Goal: Information Seeking & Learning: Learn about a topic

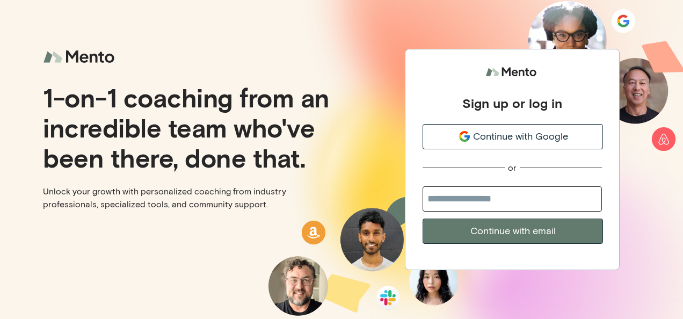
click at [513, 196] on input "email" at bounding box center [512, 198] width 179 height 25
type input "**********"
click at [520, 235] on button "Continue with email" at bounding box center [513, 231] width 180 height 25
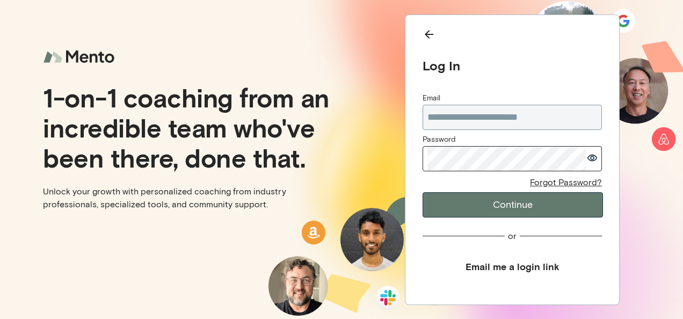
click at [429, 204] on button "Continue" at bounding box center [513, 204] width 180 height 25
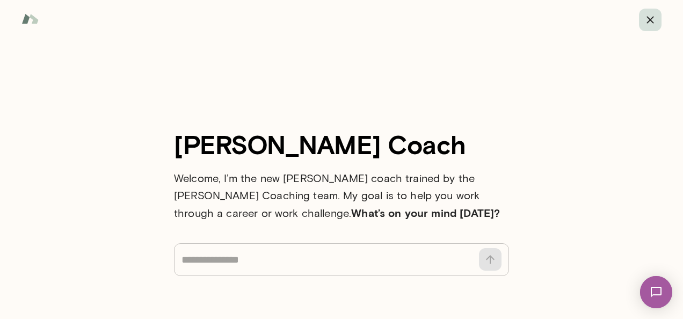
click at [649, 18] on icon "button" at bounding box center [650, 19] width 7 height 7
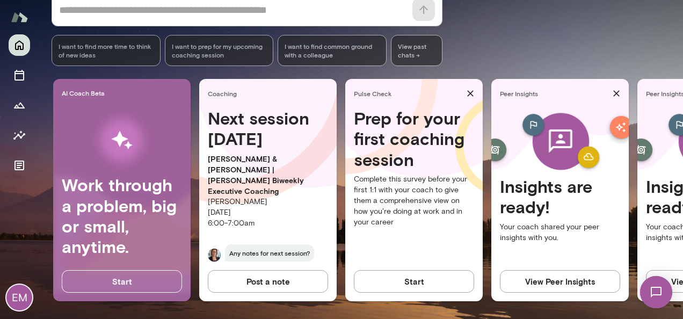
scroll to position [0, 3]
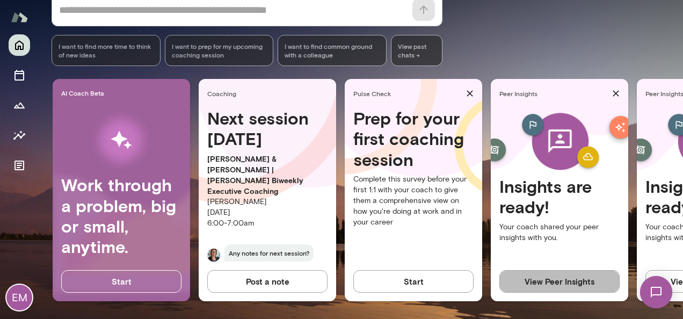
click at [574, 282] on button "View Peer Insights" at bounding box center [559, 281] width 120 height 23
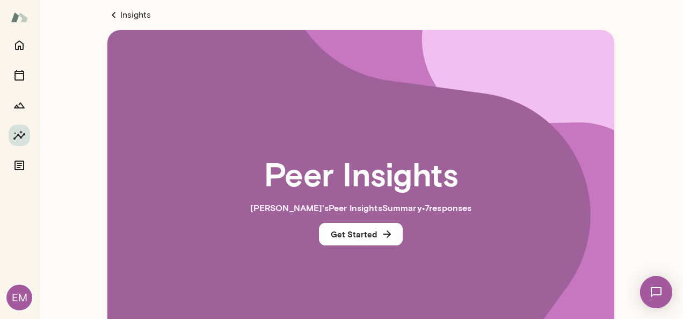
scroll to position [102, 0]
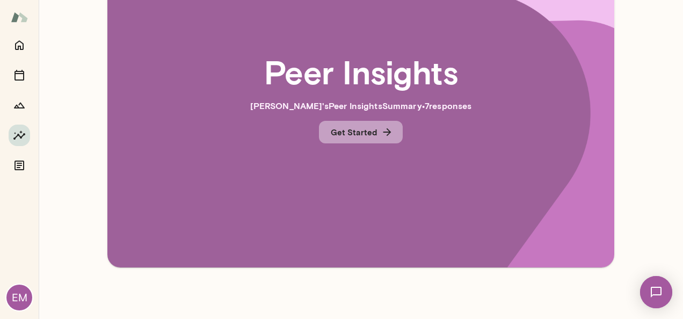
click at [345, 132] on button "Get Started" at bounding box center [361, 132] width 84 height 23
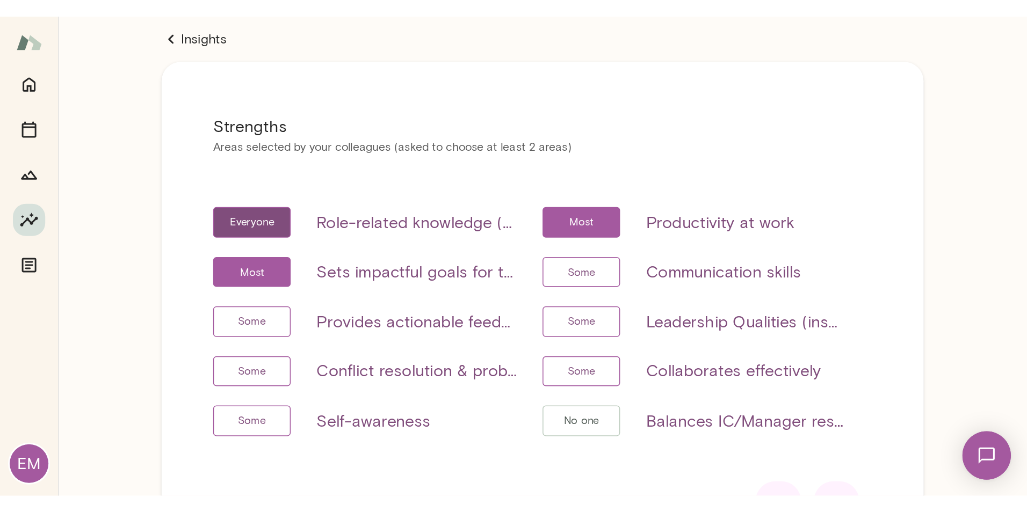
scroll to position [0, 0]
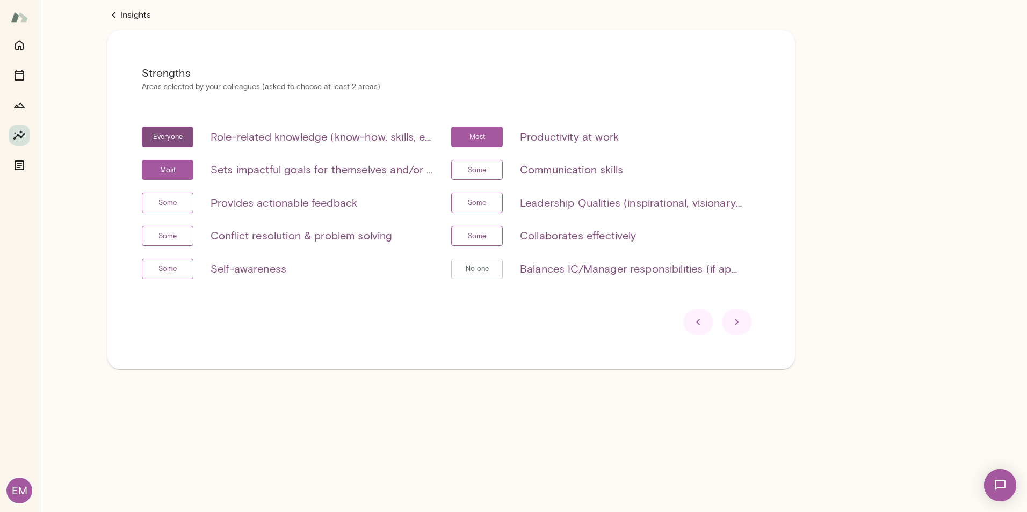
click at [683, 318] on icon at bounding box center [736, 322] width 13 height 13
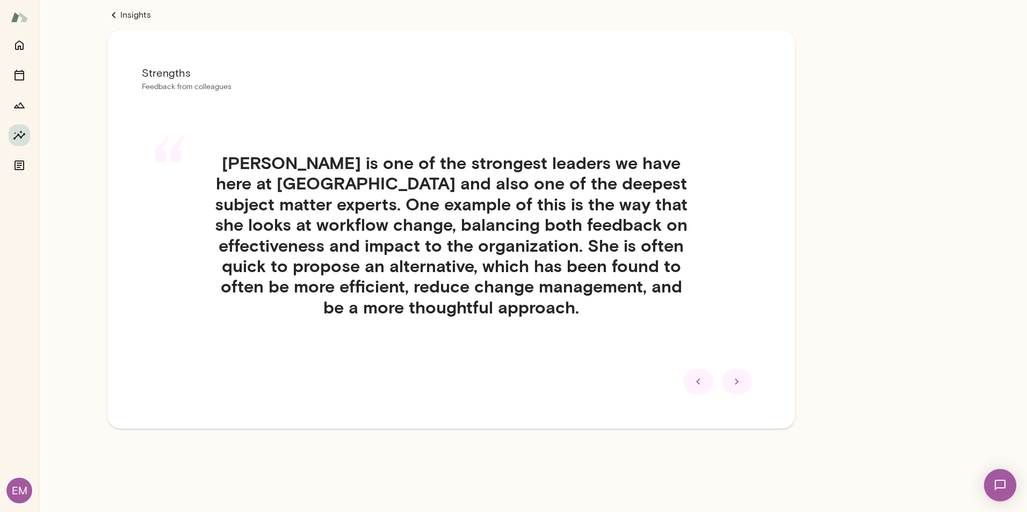
click at [683, 318] on icon at bounding box center [736, 381] width 13 height 13
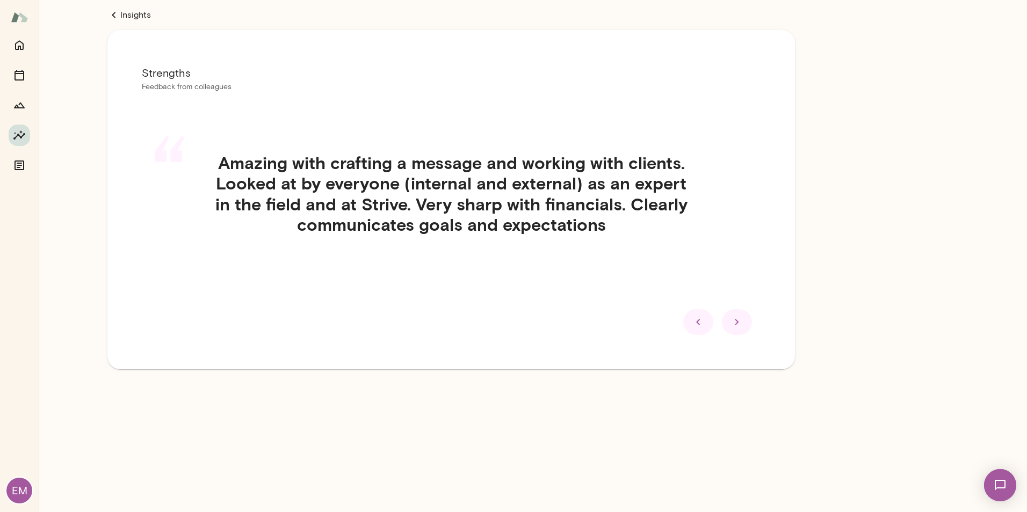
click at [683, 318] on icon at bounding box center [736, 322] width 13 height 13
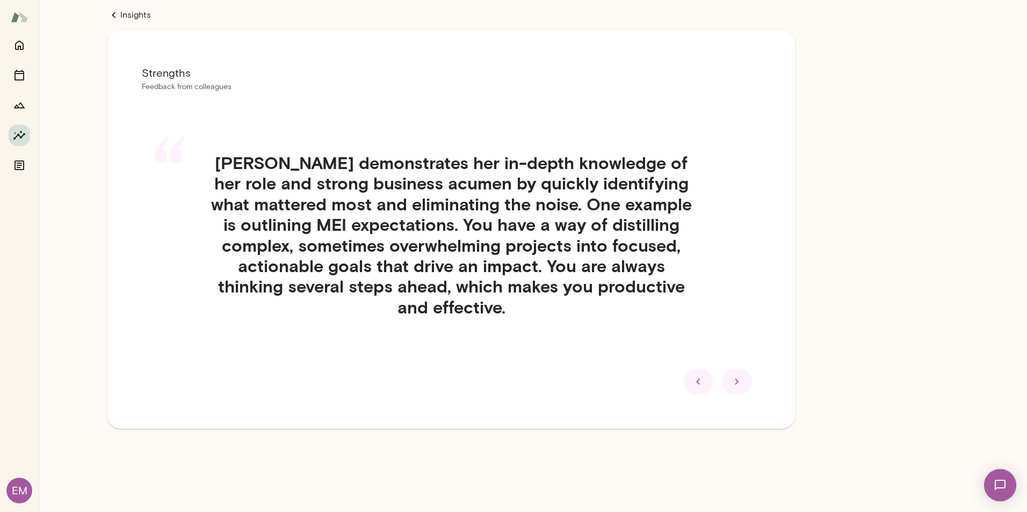
click at [683, 318] on div at bounding box center [698, 382] width 30 height 26
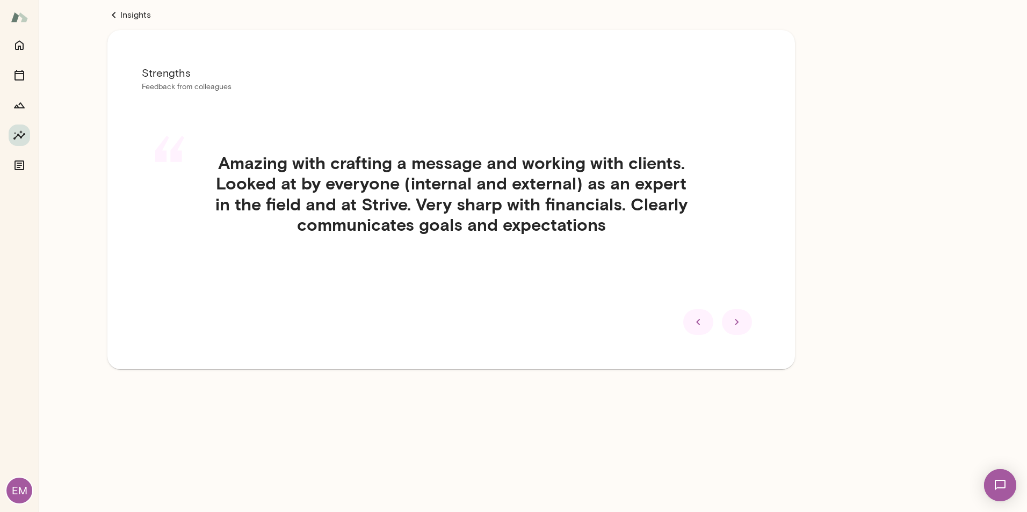
click at [683, 318] on div at bounding box center [737, 322] width 30 height 26
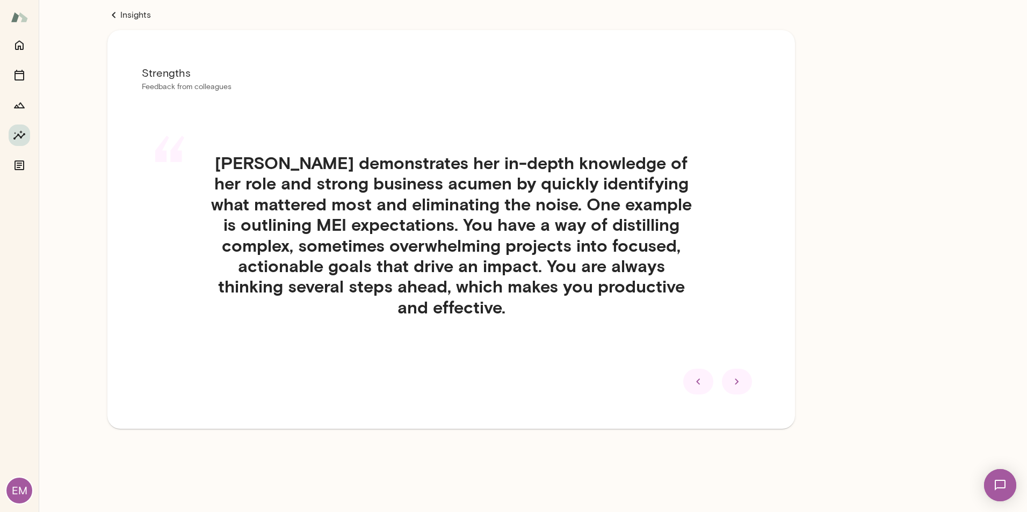
click at [683, 318] on icon at bounding box center [736, 381] width 13 height 13
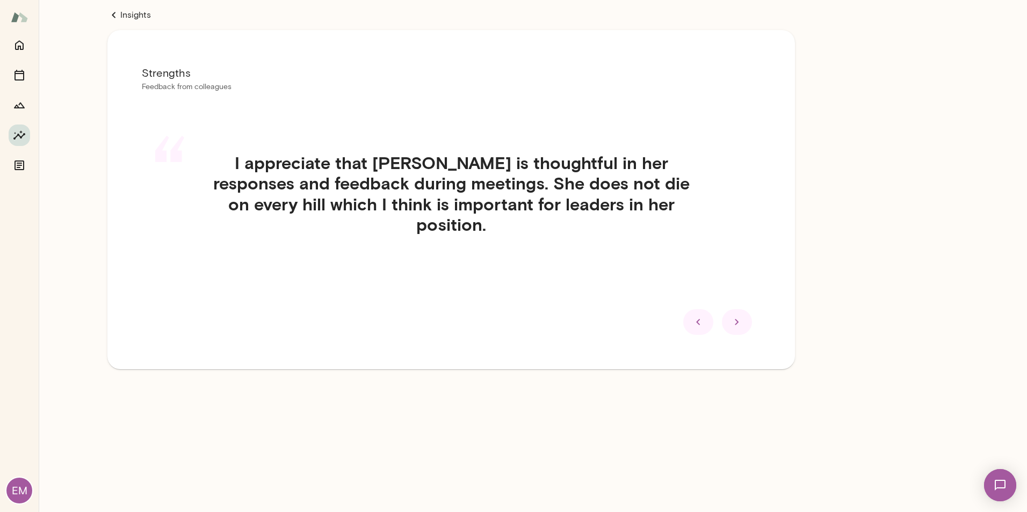
click at [683, 318] on div at bounding box center [737, 322] width 30 height 26
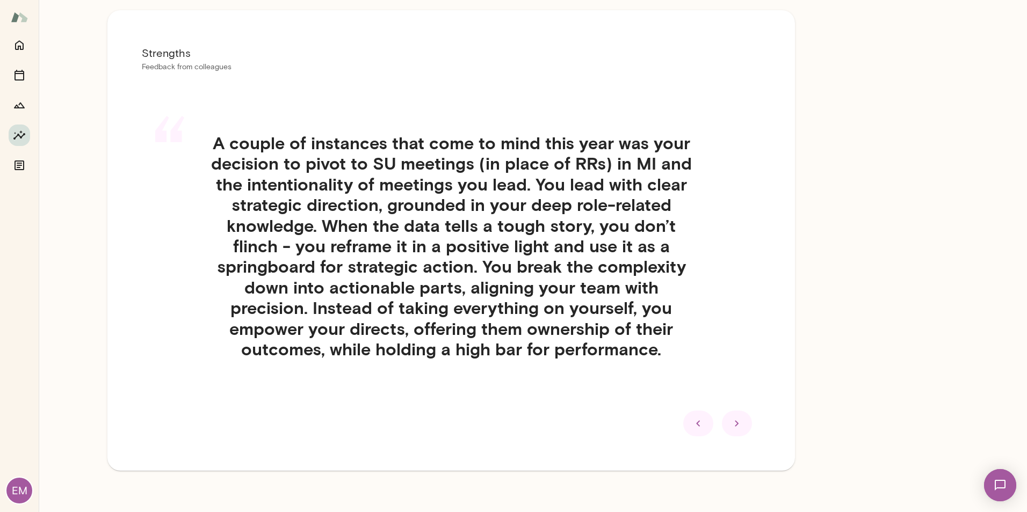
scroll to position [30, 0]
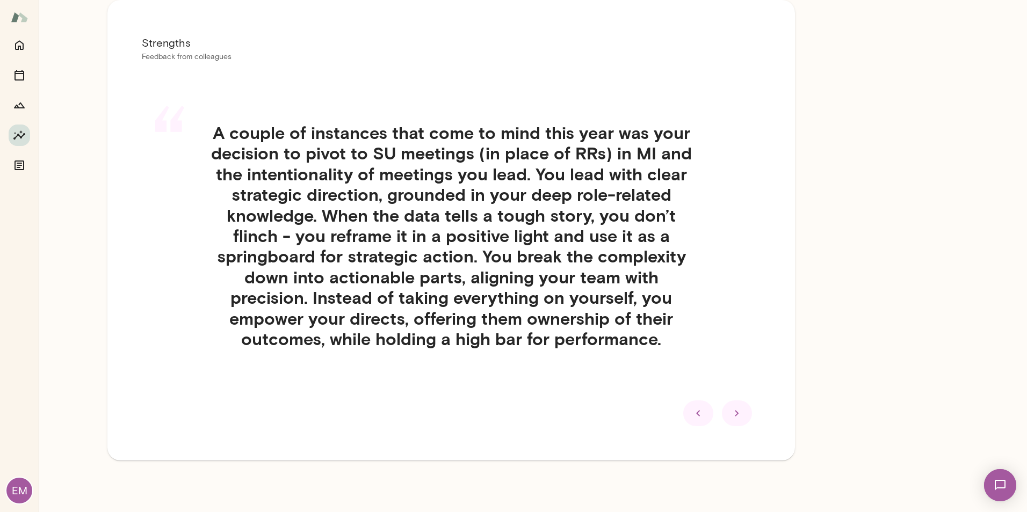
click at [683, 318] on icon at bounding box center [736, 413] width 13 height 13
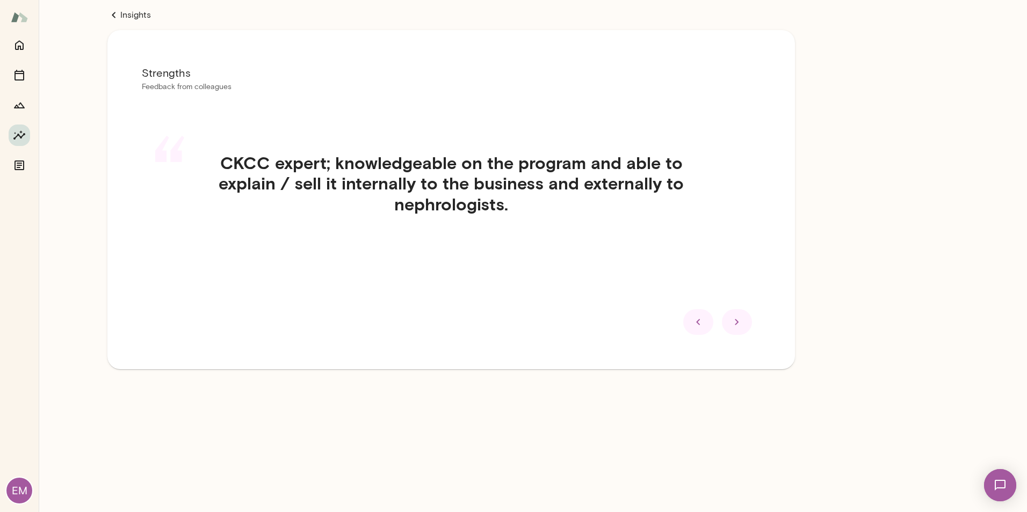
scroll to position [0, 0]
click at [683, 318] on icon at bounding box center [736, 322] width 13 height 13
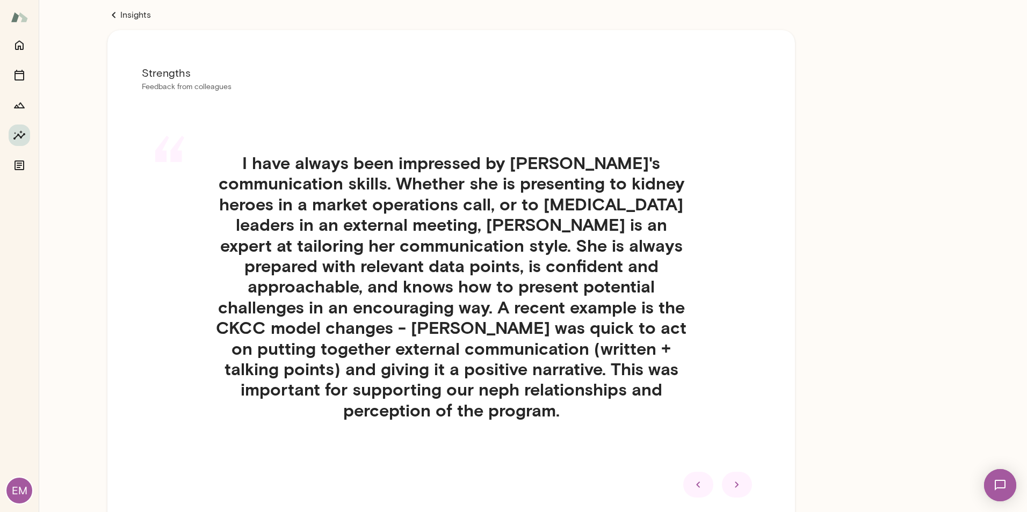
click at [683, 318] on icon at bounding box center [736, 484] width 13 height 13
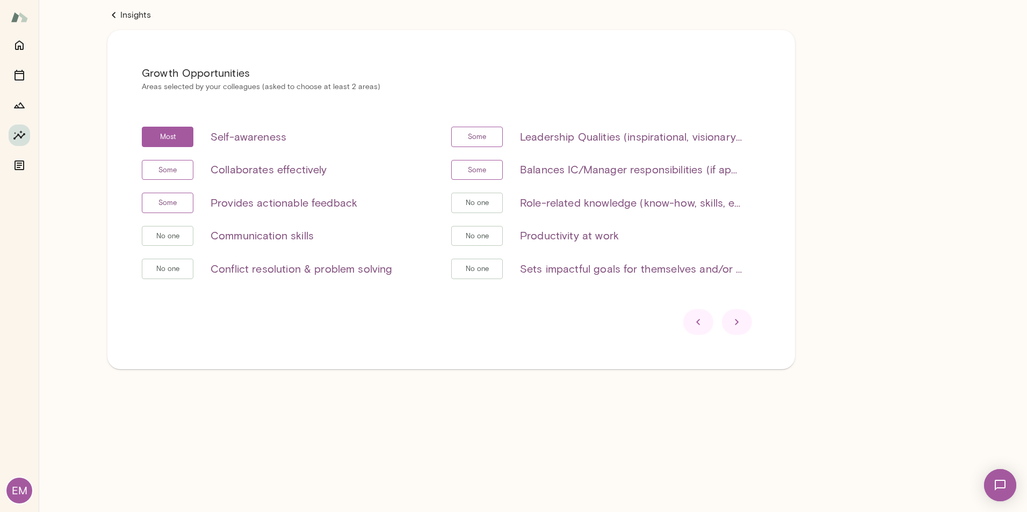
click at [683, 318] on icon at bounding box center [736, 322] width 13 height 13
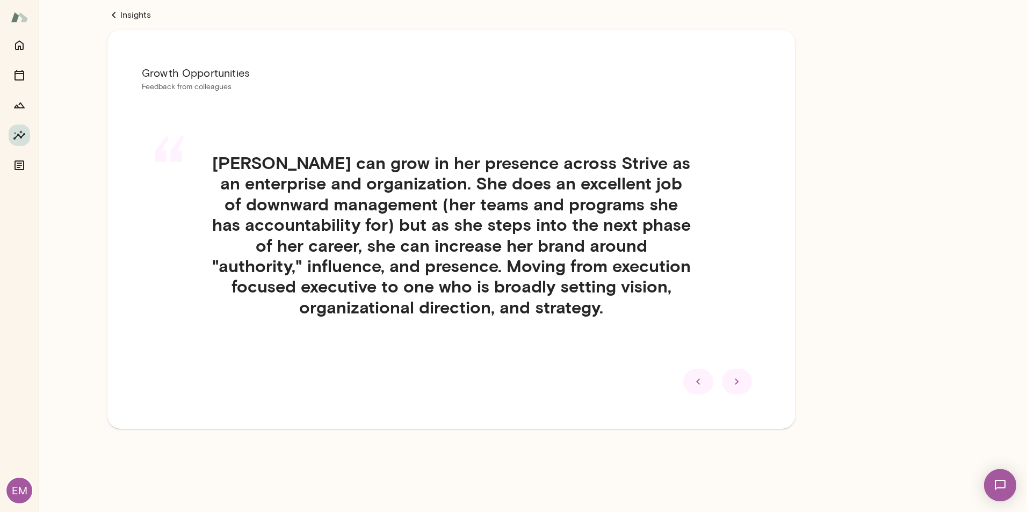
click at [683, 318] on div at bounding box center [737, 382] width 30 height 26
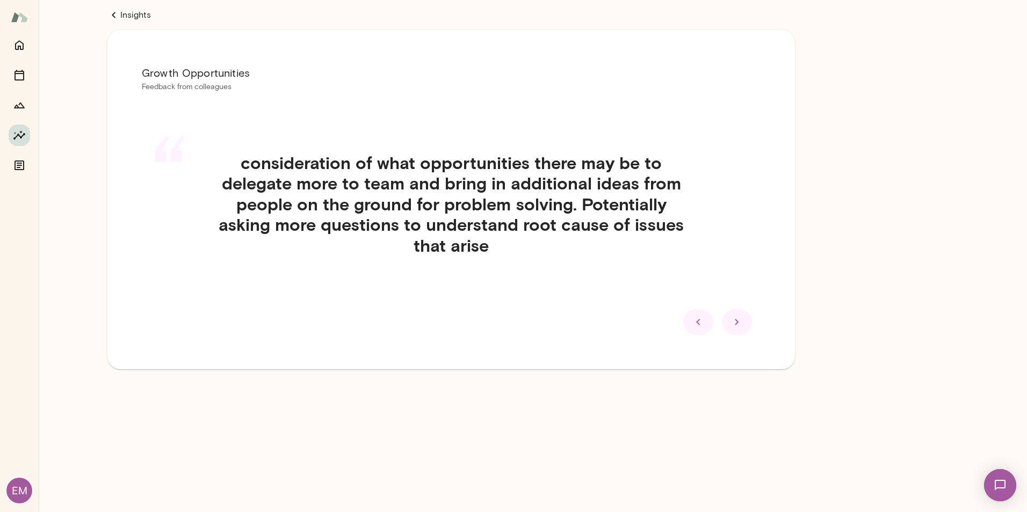
click at [683, 318] on icon at bounding box center [737, 322] width 4 height 6
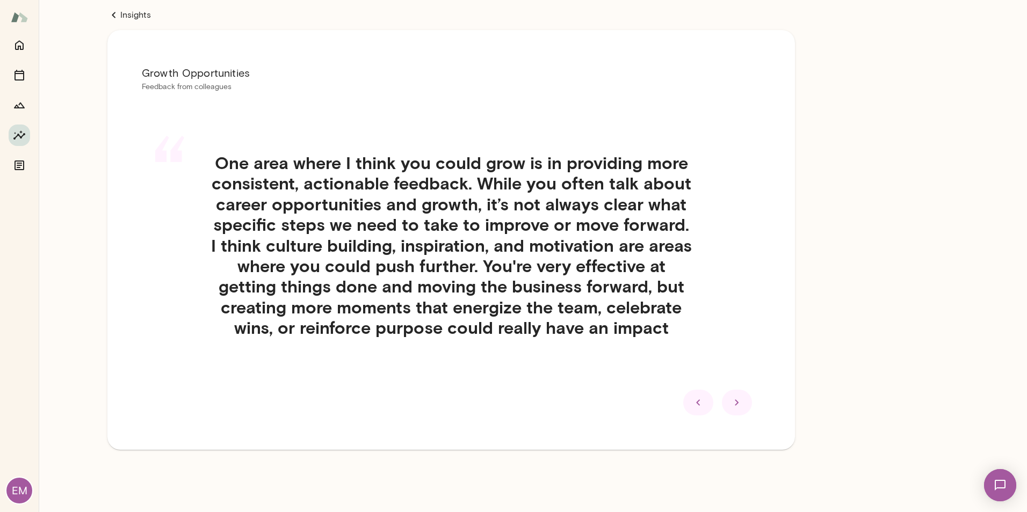
click at [683, 318] on icon at bounding box center [736, 402] width 13 height 13
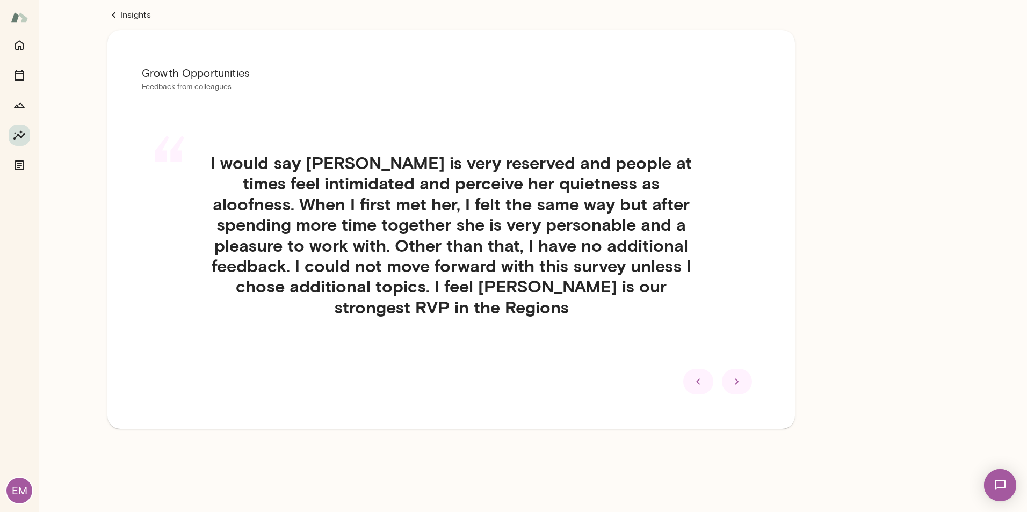
click at [683, 318] on icon at bounding box center [736, 381] width 13 height 13
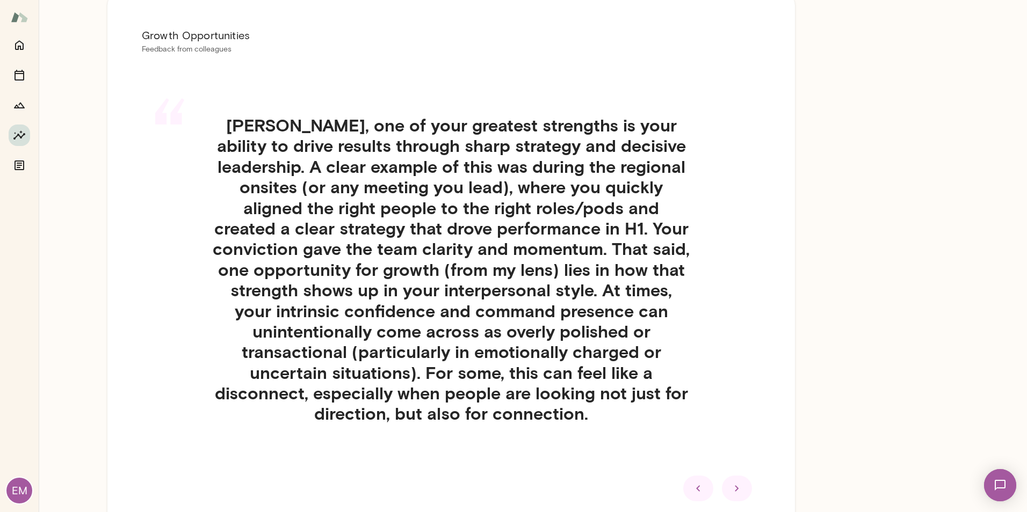
scroll to position [54, 0]
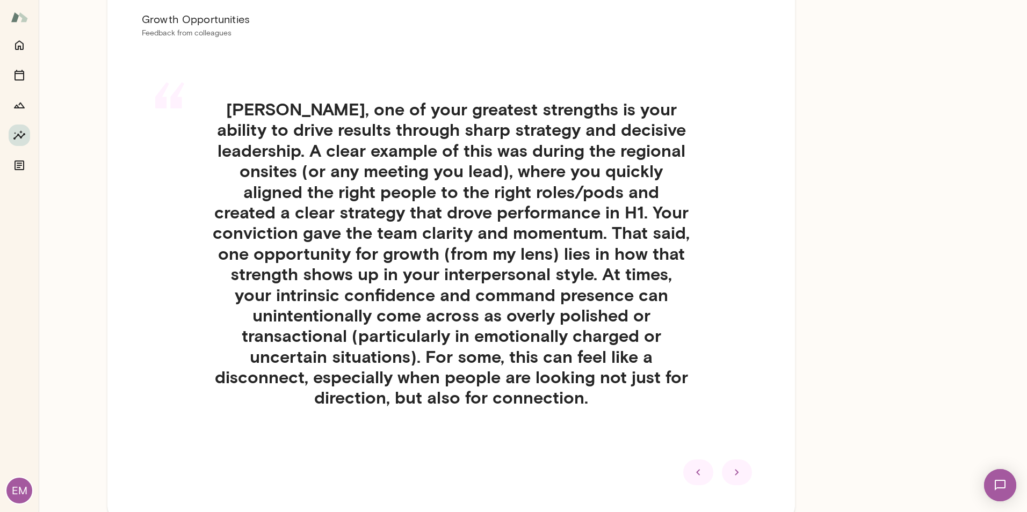
click at [683, 318] on icon at bounding box center [736, 472] width 13 height 13
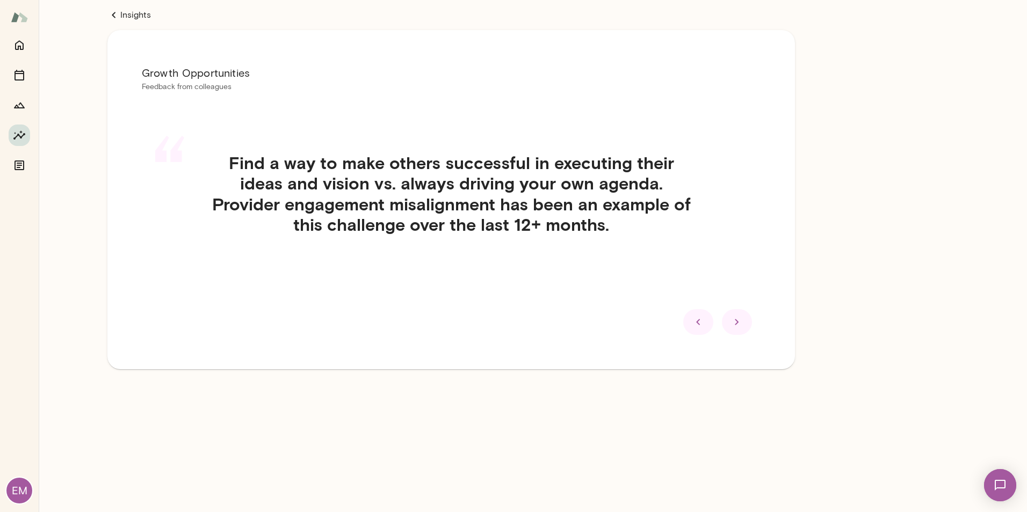
click at [683, 318] on icon at bounding box center [736, 322] width 13 height 13
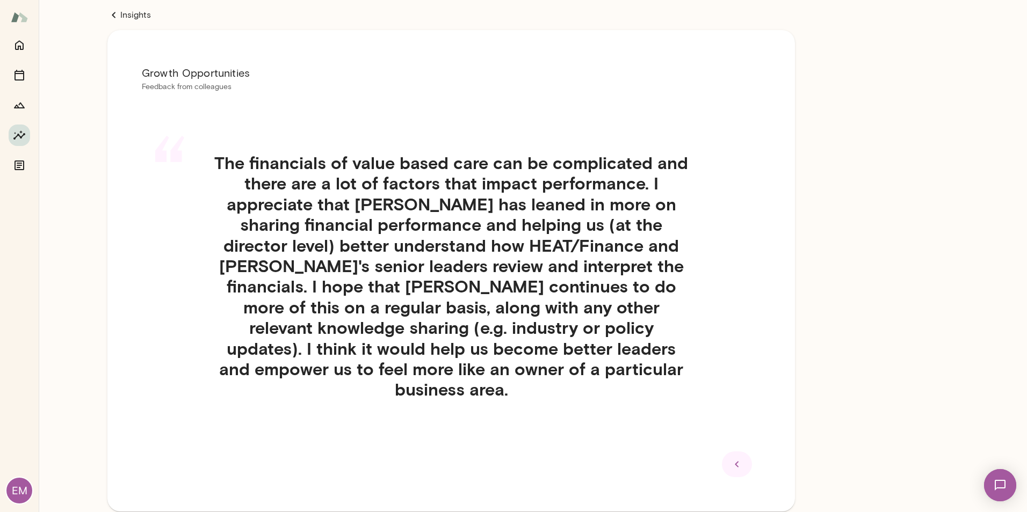
click at [139, 17] on link "Insights" at bounding box center [450, 15] width 687 height 13
